Goal: Task Accomplishment & Management: Complete application form

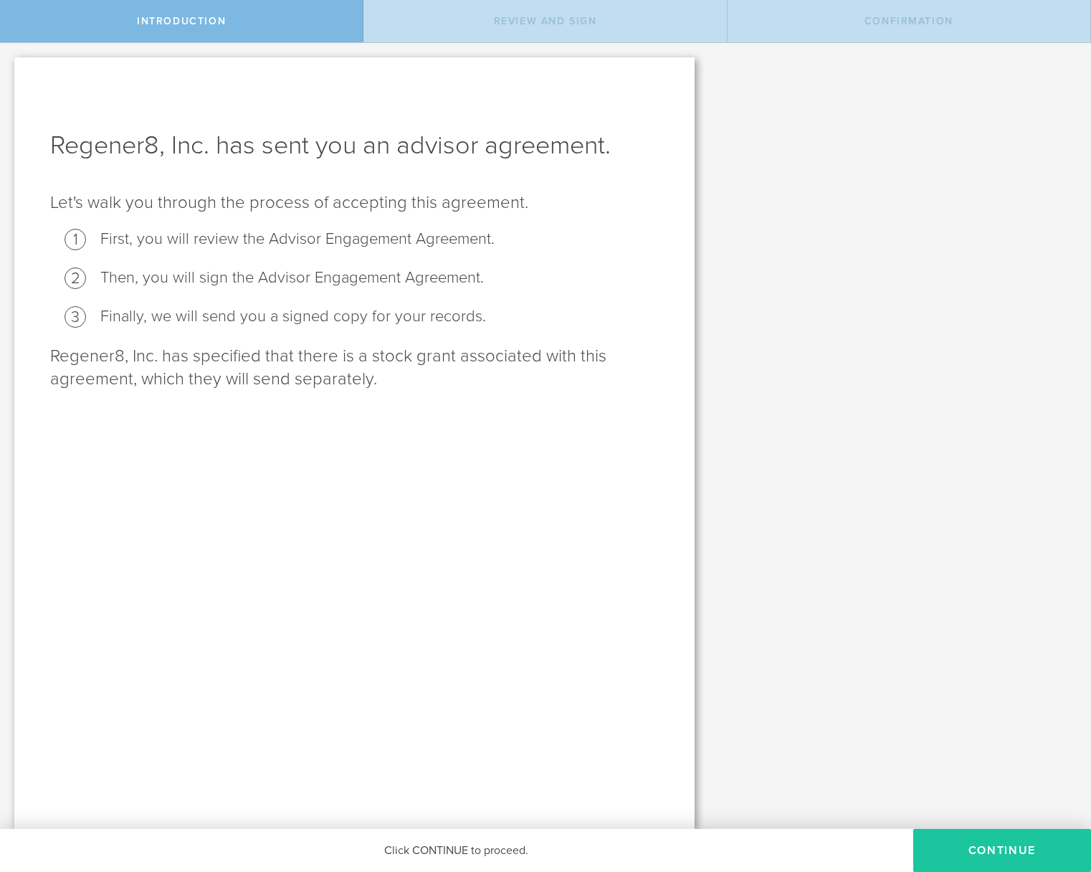
click at [953, 851] on button "Continue" at bounding box center [1002, 850] width 178 height 43
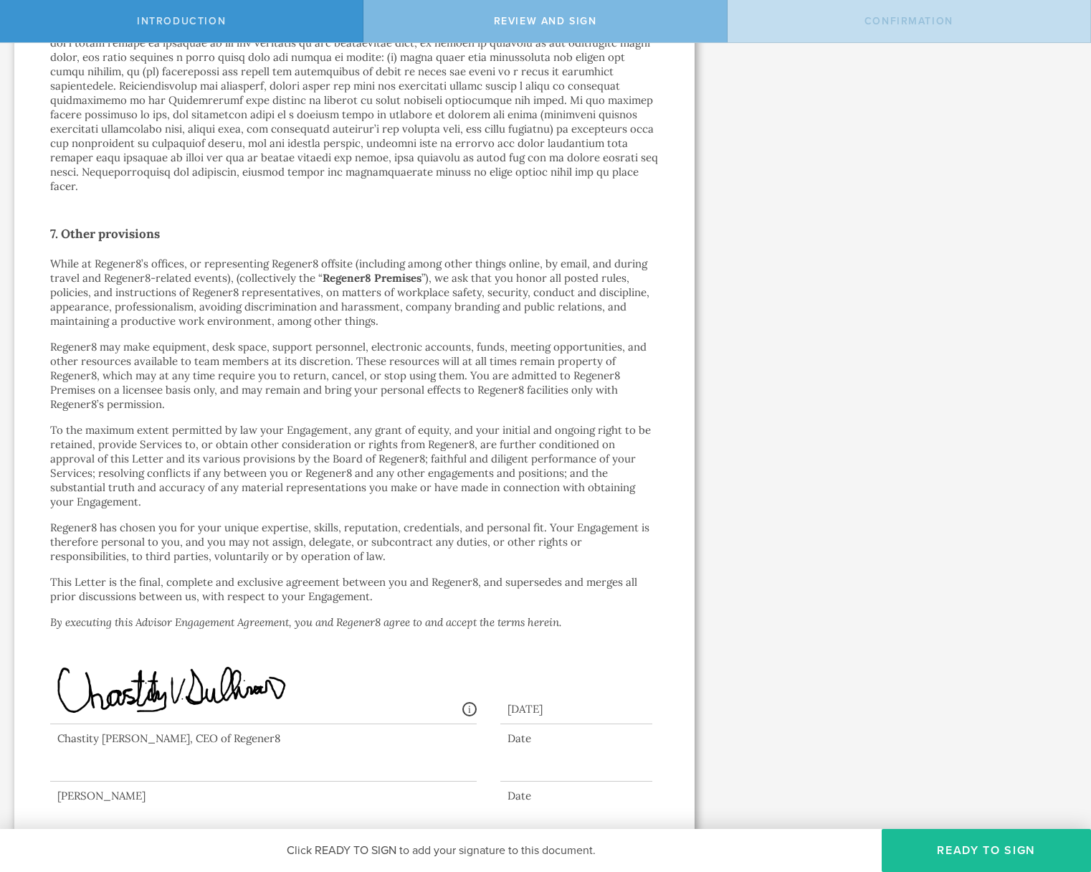
scroll to position [2130, 0]
click at [113, 739] on div at bounding box center [263, 753] width 426 height 57
click at [108, 740] on div at bounding box center [263, 753] width 426 height 57
click at [108, 741] on div at bounding box center [263, 753] width 426 height 57
click at [948, 840] on button "Ready to Sign" at bounding box center [986, 850] width 209 height 43
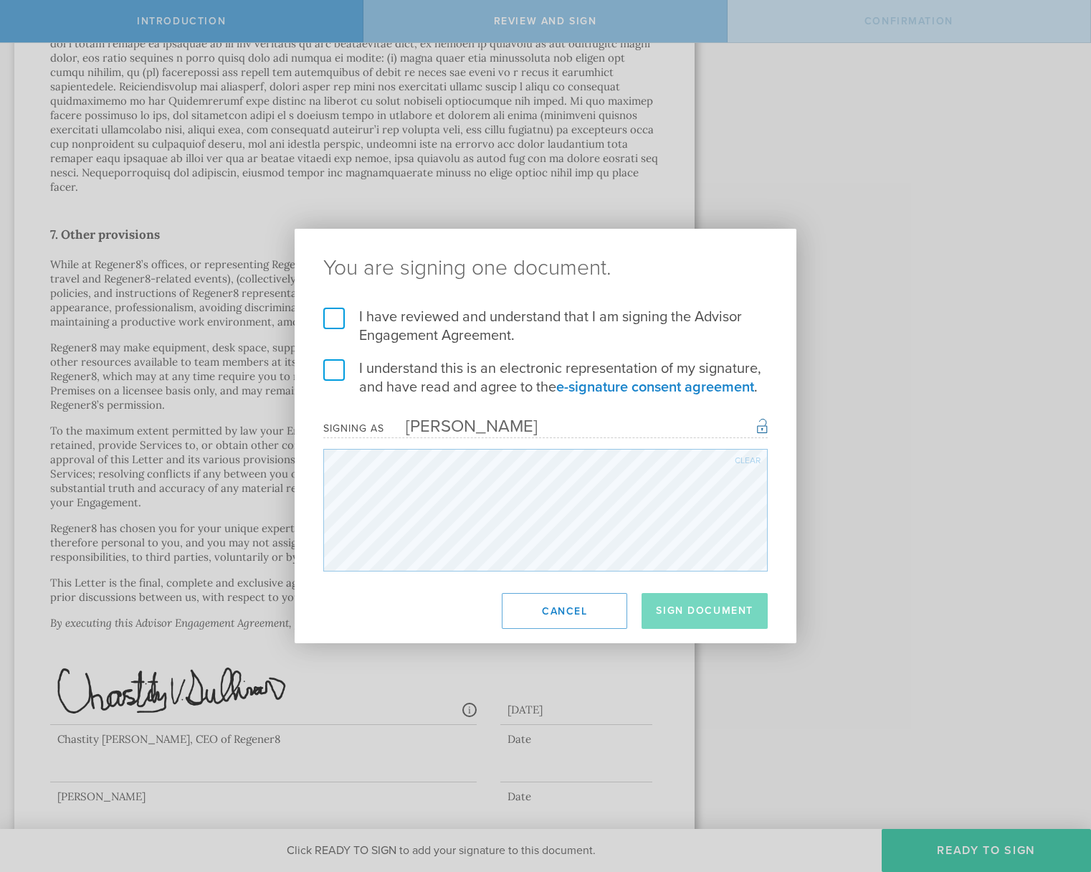
click at [743, 461] on div "Clear" at bounding box center [748, 460] width 26 height 9
click at [404, 259] on div "You are signing one document. I have reviewed and understand that I am signing …" at bounding box center [546, 436] width 502 height 414
click at [335, 562] on div "You are signing one document. I have reviewed and understand that I am signing …" at bounding box center [545, 436] width 1091 height 872
drag, startPoint x: 531, startPoint y: 219, endPoint x: 601, endPoint y: 404, distance: 197.2
click at [596, 400] on div "You are signing one document. I have reviewed and understand that I am signing …" at bounding box center [545, 436] width 1091 height 872
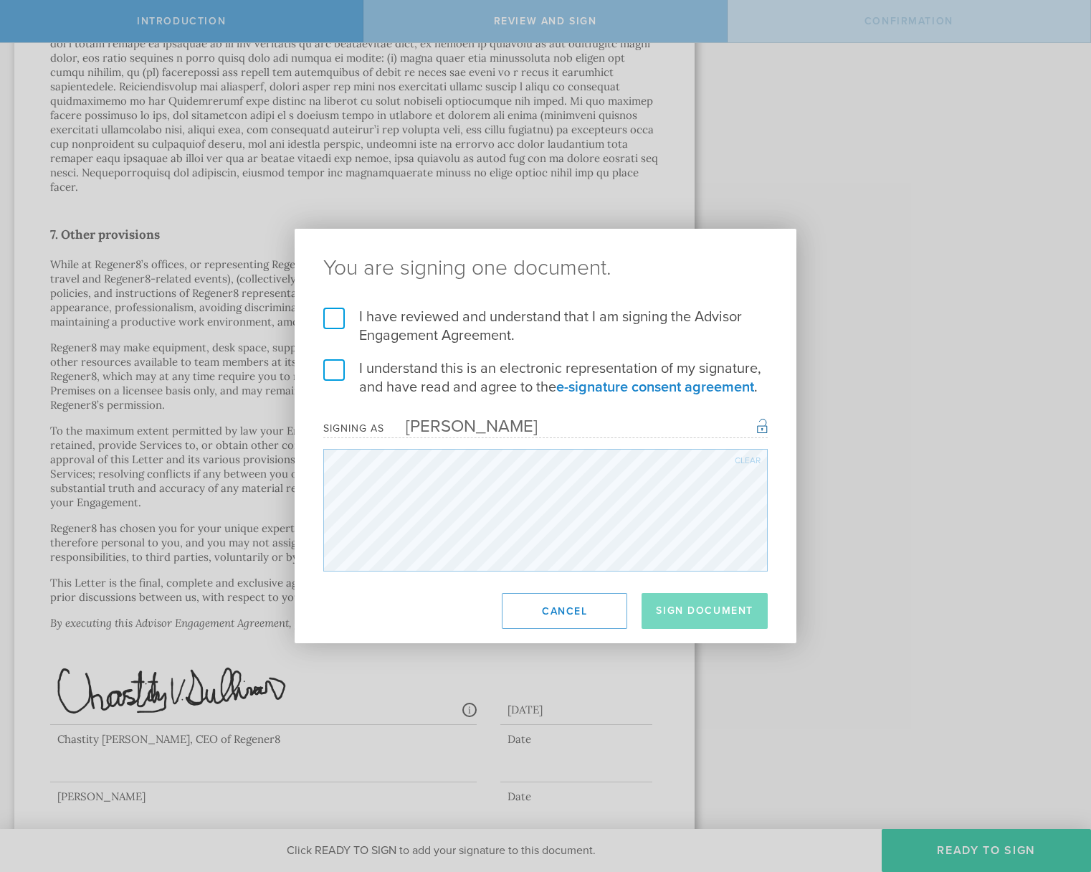
click at [643, 619] on div "You are signing one document. I have reviewed and understand that I am signing …" at bounding box center [546, 436] width 502 height 414
drag, startPoint x: 643, startPoint y: 672, endPoint x: 643, endPoint y: 940, distance: 268.1
click at [643, 871] on html "Introduction Review and Sign Confirmation Regener8, Inc. has sent you an adviso…" at bounding box center [545, 436] width 1091 height 872
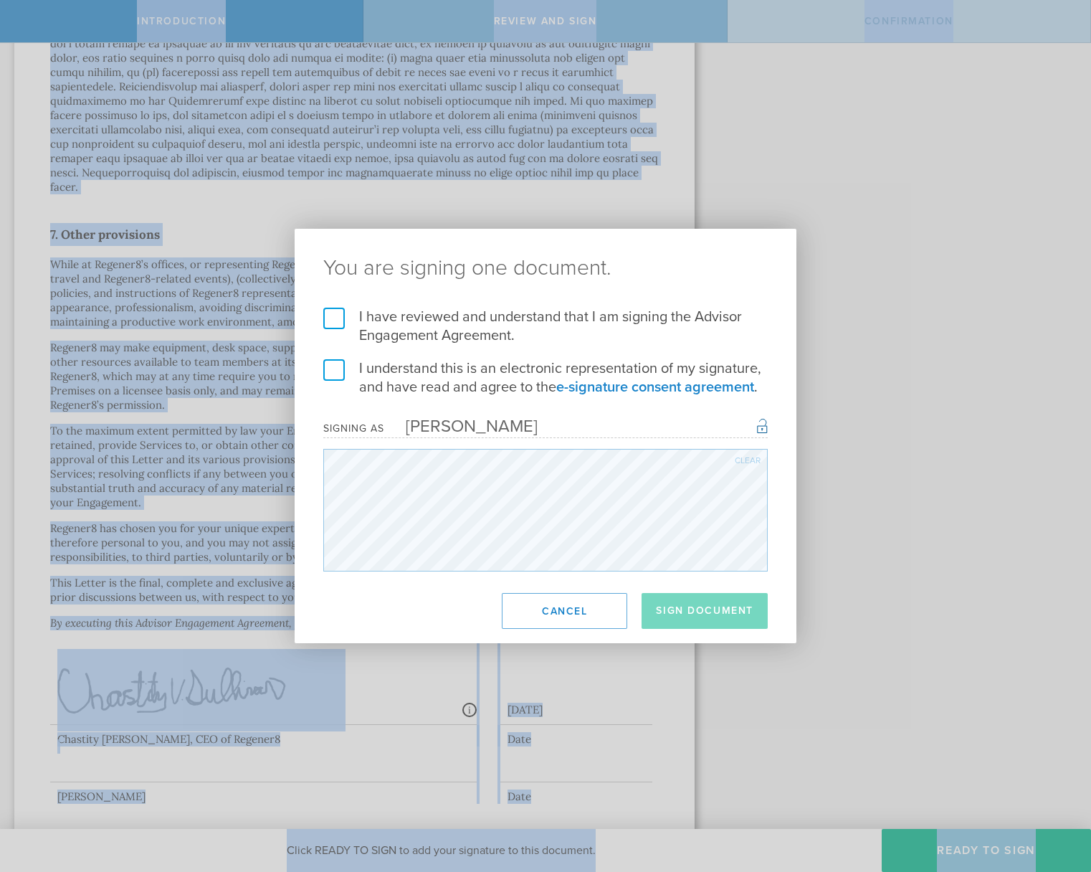
scroll to position [0, 1]
click at [323, 528] on div "I have reviewed and understand that I am signing the Advisor Engagement Agreeme…" at bounding box center [546, 440] width 502 height 264
click at [328, 318] on label "I have reviewed and understand that I am signing the Advisor Engagement Agreeme…" at bounding box center [545, 326] width 444 height 37
click at [0, 0] on input "I have reviewed and understand that I am signing the Advisor Engagement Agreeme…" at bounding box center [0, 0] width 0 height 0
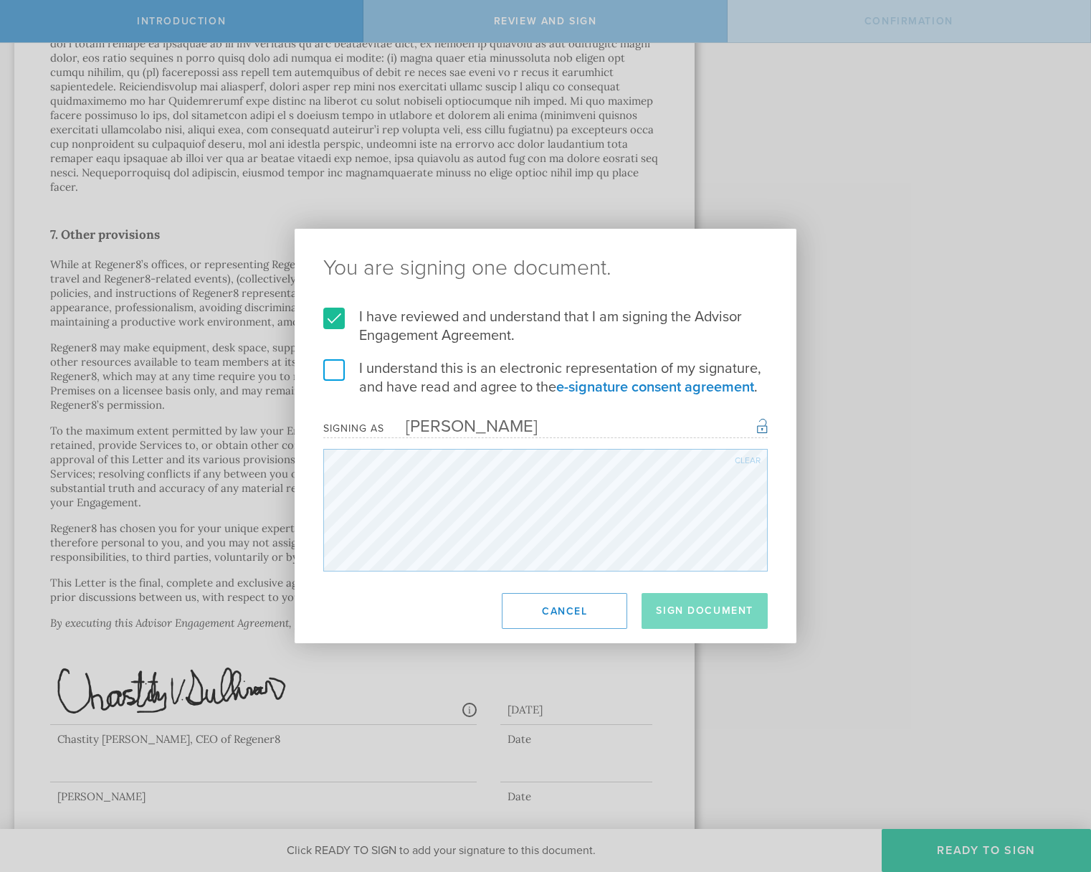
drag, startPoint x: 340, startPoint y: 370, endPoint x: 405, endPoint y: 394, distance: 69.6
click at [342, 370] on label "I understand this is an electronic representation of my signature, and have rea…" at bounding box center [545, 377] width 444 height 37
click at [0, 0] on input "I understand this is an electronic representation of my signature, and have rea…" at bounding box center [0, 0] width 0 height 0
click at [743, 612] on button "Sign Document" at bounding box center [705, 611] width 126 height 36
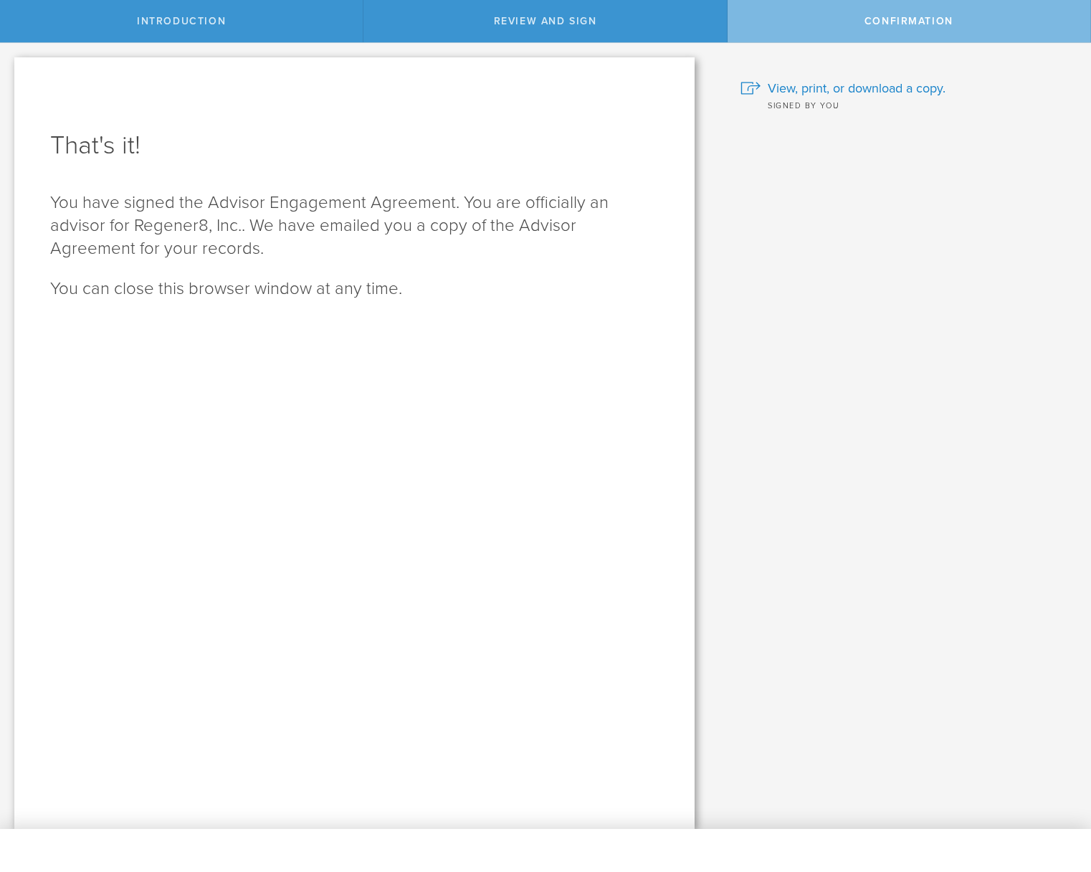
click at [854, 27] on div "Confirmation" at bounding box center [909, 21] width 363 height 42
click at [608, 30] on div "Review and Sign" at bounding box center [544, 21] width 363 height 42
click at [292, 15] on div "Introduction" at bounding box center [181, 21] width 363 height 42
